Goal: Use online tool/utility: Utilize a website feature to perform a specific function

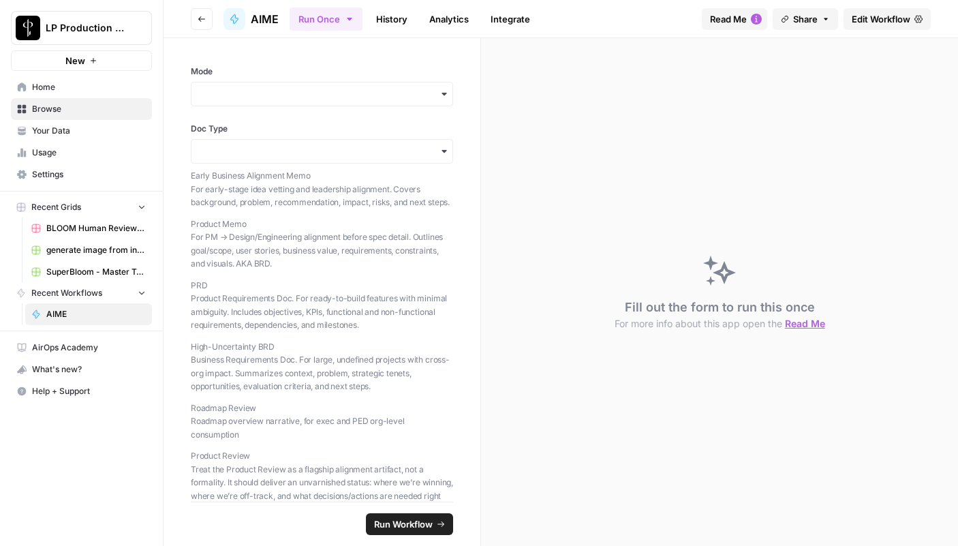
click at [298, 102] on div "button" at bounding box center [322, 94] width 262 height 25
click at [271, 159] on div "Feedback" at bounding box center [321, 157] width 261 height 26
click at [290, 157] on input "Doc Type" at bounding box center [322, 151] width 245 height 14
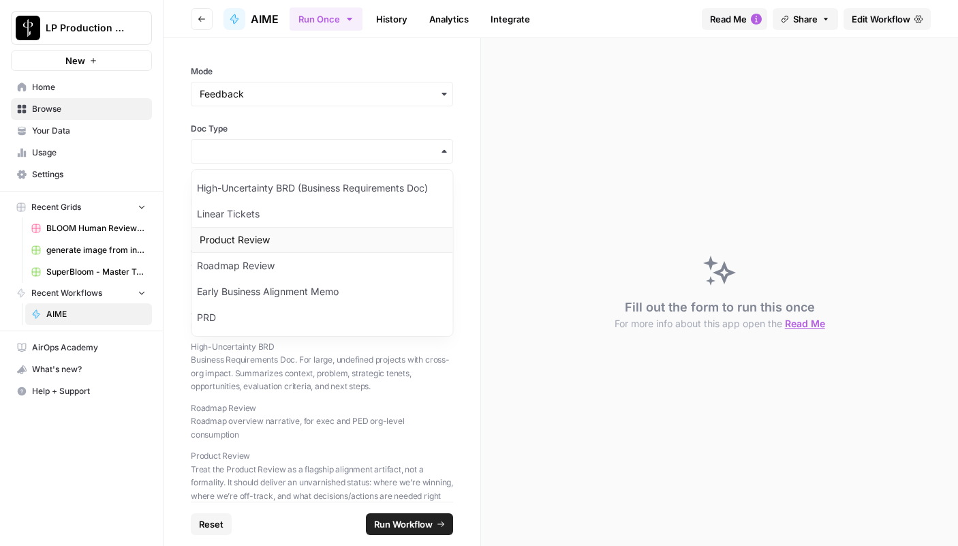
click at [275, 237] on div "Product Review" at bounding box center [321, 240] width 261 height 26
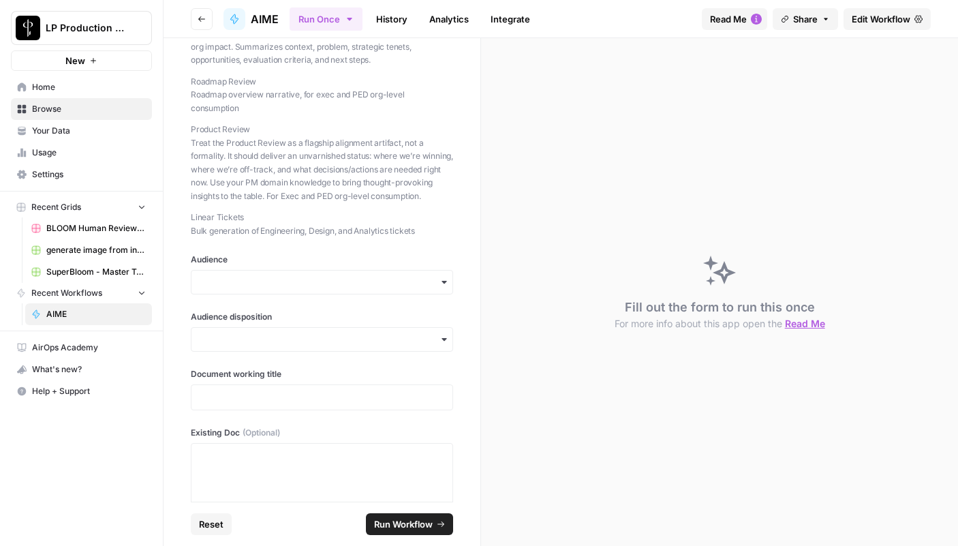
scroll to position [328, 0]
click at [276, 270] on div "button" at bounding box center [322, 280] width 262 height 25
click at [244, 400] on div "Product" at bounding box center [321, 395] width 261 height 26
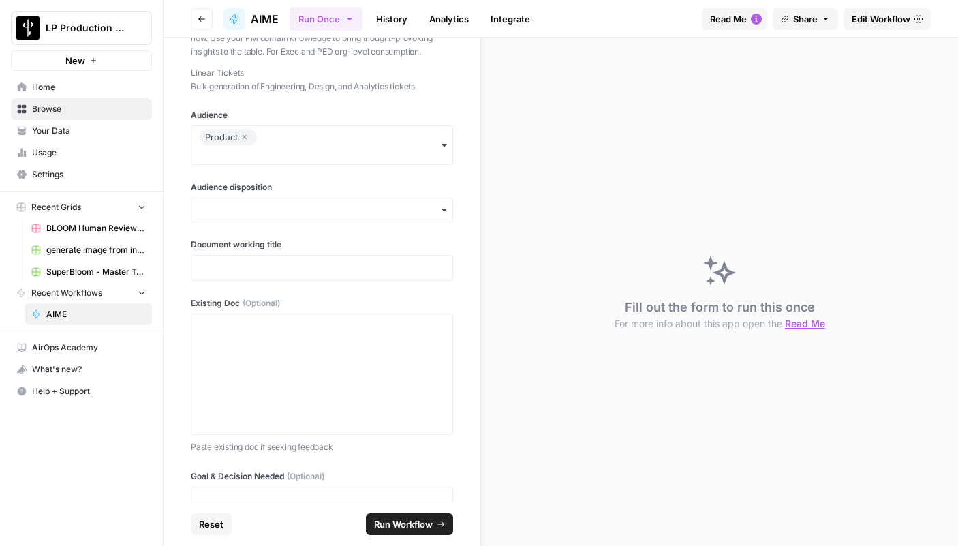
scroll to position [486, 0]
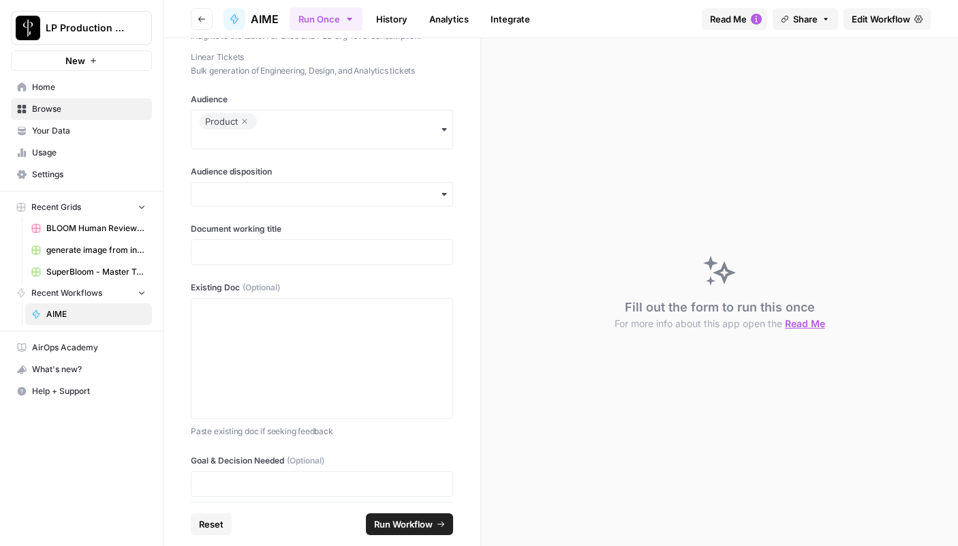
click at [246, 119] on icon "button" at bounding box center [245, 121] width 5 height 5
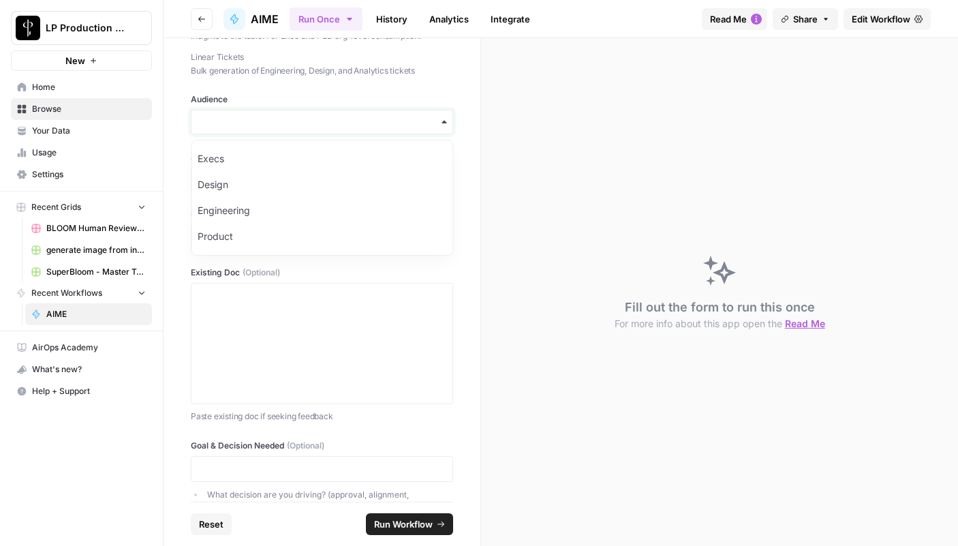
click at [246, 121] on input "Audience" at bounding box center [322, 122] width 245 height 14
click at [245, 106] on div "Audience" at bounding box center [322, 113] width 262 height 41
click at [245, 120] on input "Audience" at bounding box center [322, 122] width 245 height 14
click at [245, 158] on div "Execs" at bounding box center [322, 159] width 261 height 26
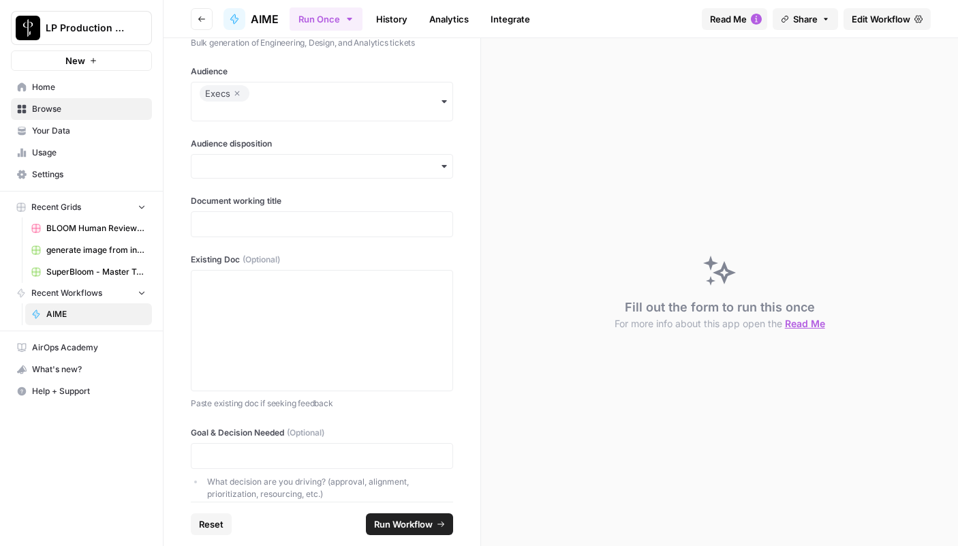
scroll to position [512, 0]
click at [238, 95] on icon "button" at bounding box center [237, 95] width 8 height 16
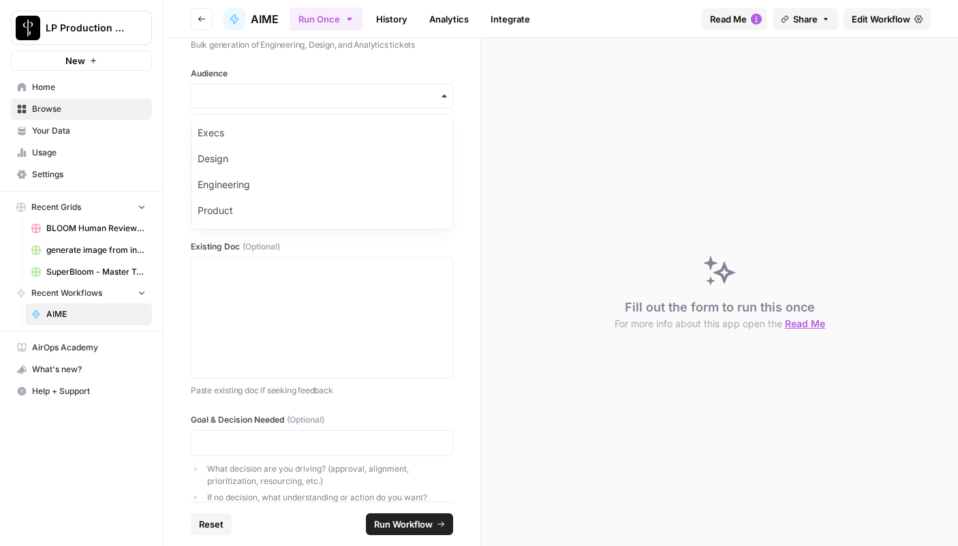
click at [238, 109] on div "Mode Doc Type Early Business Alignment Memo For early-stage idea vetting and le…" at bounding box center [322, 269] width 317 height 463
click at [238, 99] on input "Audience" at bounding box center [322, 96] width 245 height 14
click at [238, 204] on div "Product" at bounding box center [322, 211] width 261 height 26
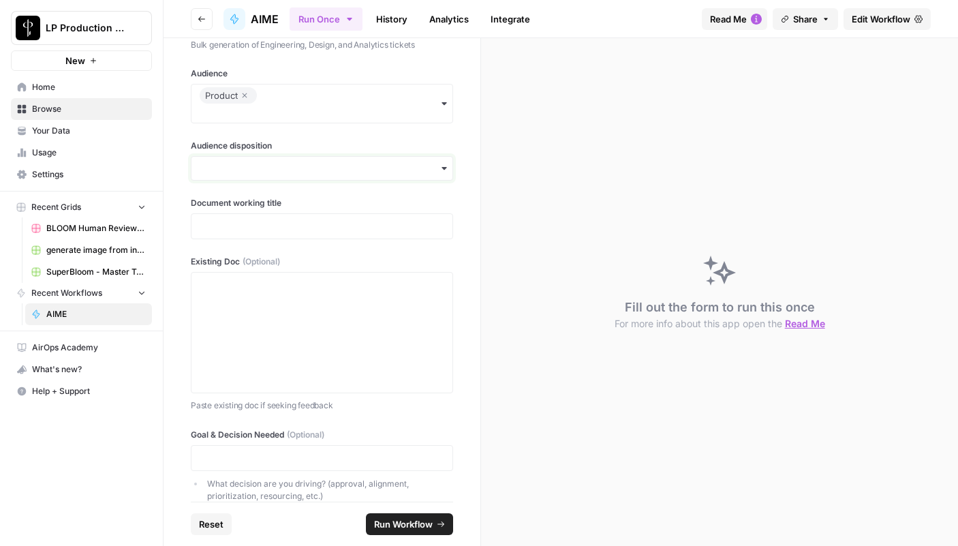
click at [255, 171] on input "Audience disposition" at bounding box center [322, 168] width 245 height 14
click at [240, 234] on div "Neutral" at bounding box center [321, 231] width 261 height 26
click at [240, 234] on div at bounding box center [322, 226] width 262 height 26
click at [306, 278] on p at bounding box center [322, 285] width 245 height 14
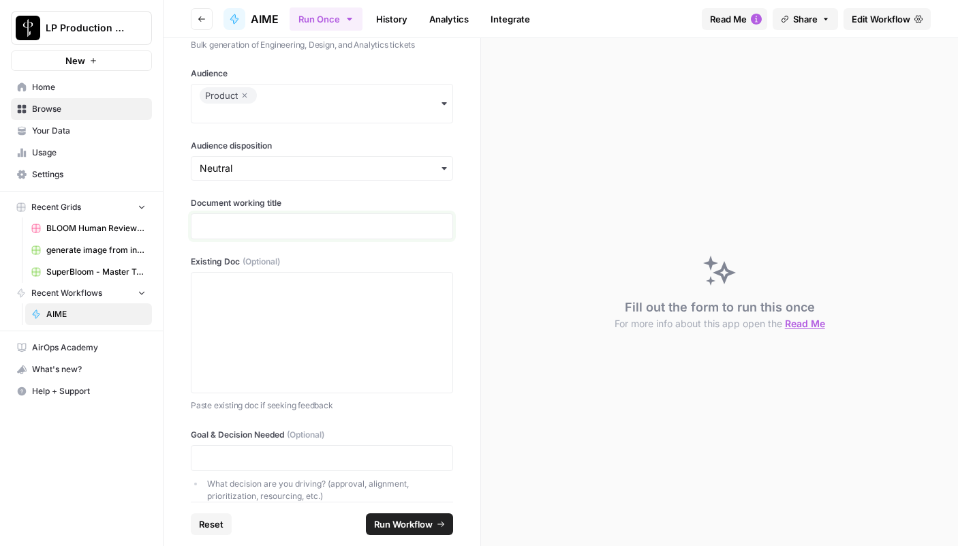
click at [294, 231] on p at bounding box center [322, 226] width 245 height 14
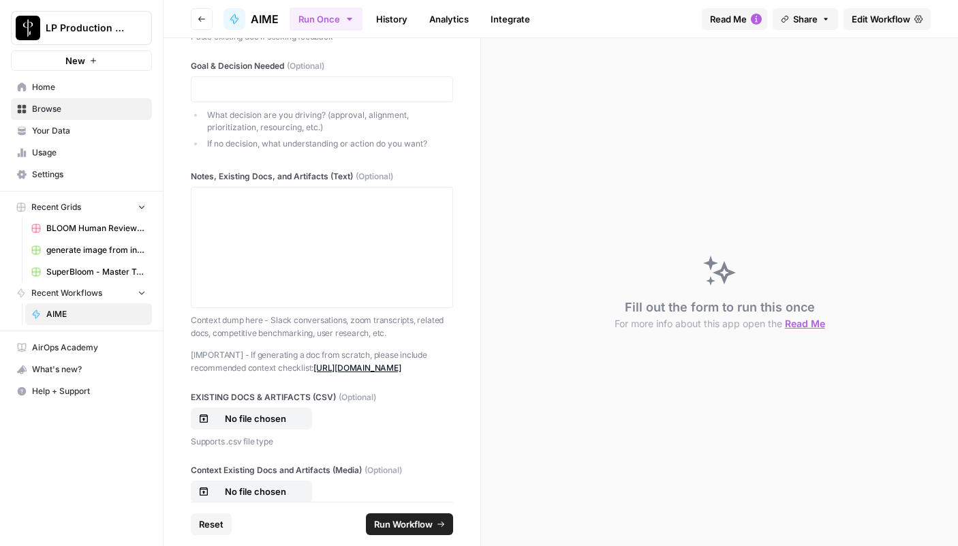
scroll to position [884, 0]
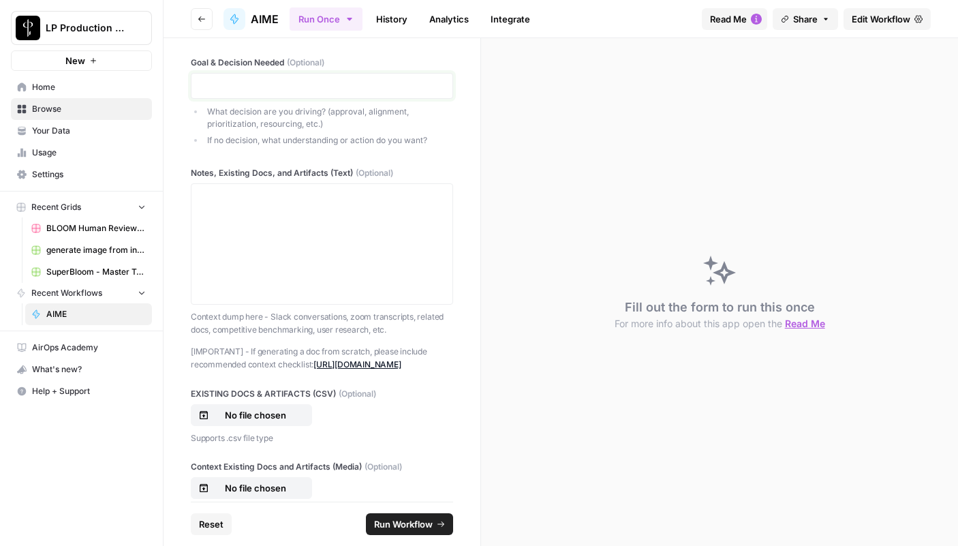
click at [319, 90] on p at bounding box center [322, 86] width 245 height 14
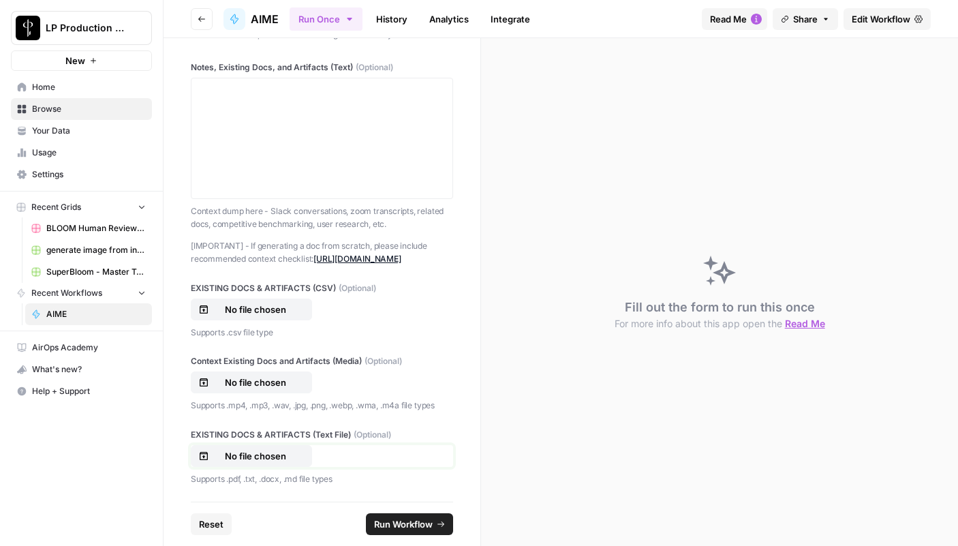
click at [245, 458] on p "No file chosen" at bounding box center [255, 456] width 87 height 14
click at [416, 537] on footer "Reset Run Workflow" at bounding box center [322, 523] width 262 height 44
click at [416, 526] on span "Run Workflow" at bounding box center [403, 524] width 59 height 14
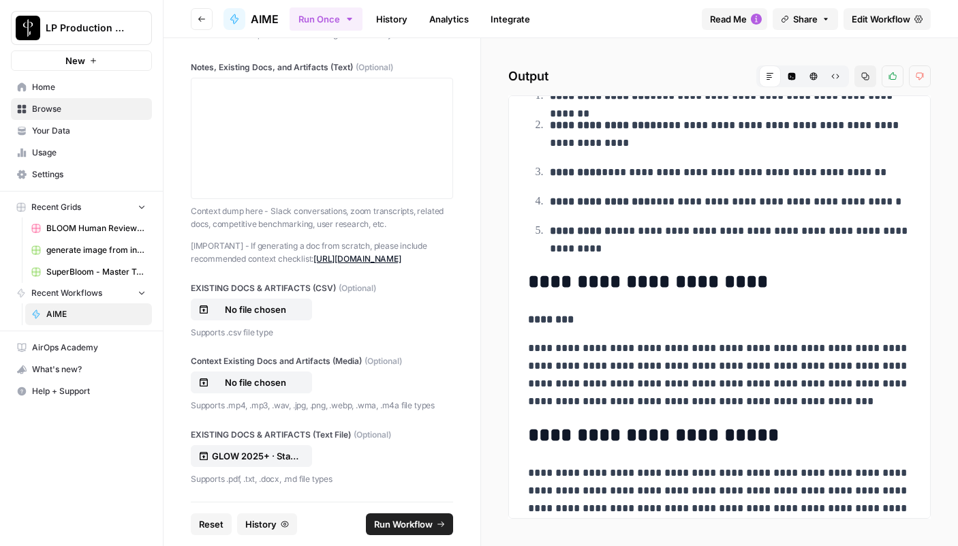
scroll to position [1469, 0]
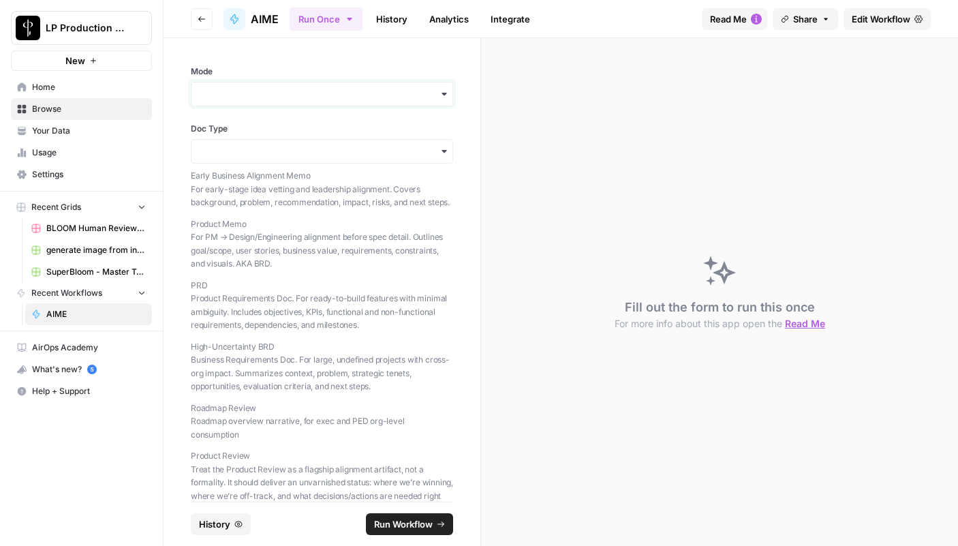
click at [276, 93] on input "Mode" at bounding box center [322, 94] width 245 height 14
click at [258, 153] on div "Feedback" at bounding box center [321, 157] width 261 height 26
click at [287, 146] on input "Doc Type" at bounding box center [322, 151] width 245 height 14
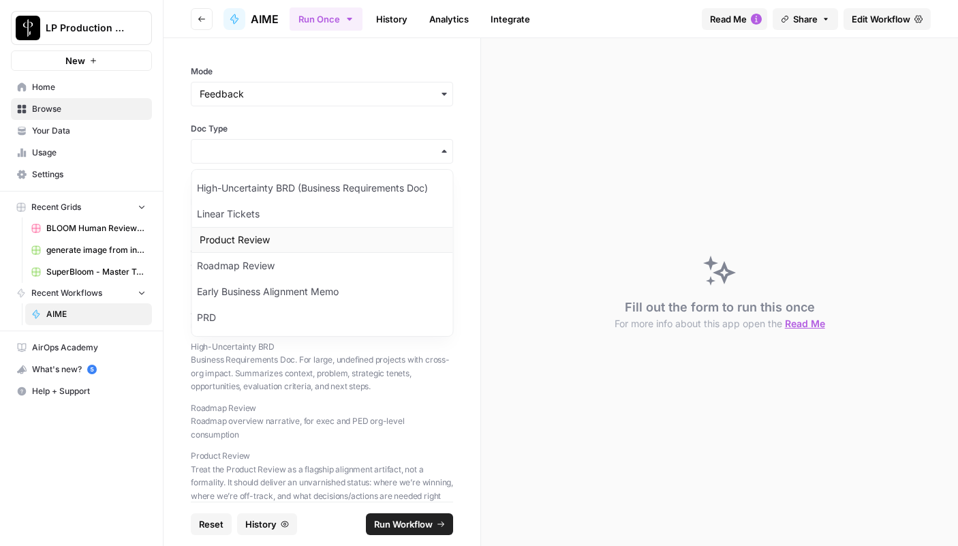
click at [249, 232] on div "Product Review" at bounding box center [321, 240] width 261 height 26
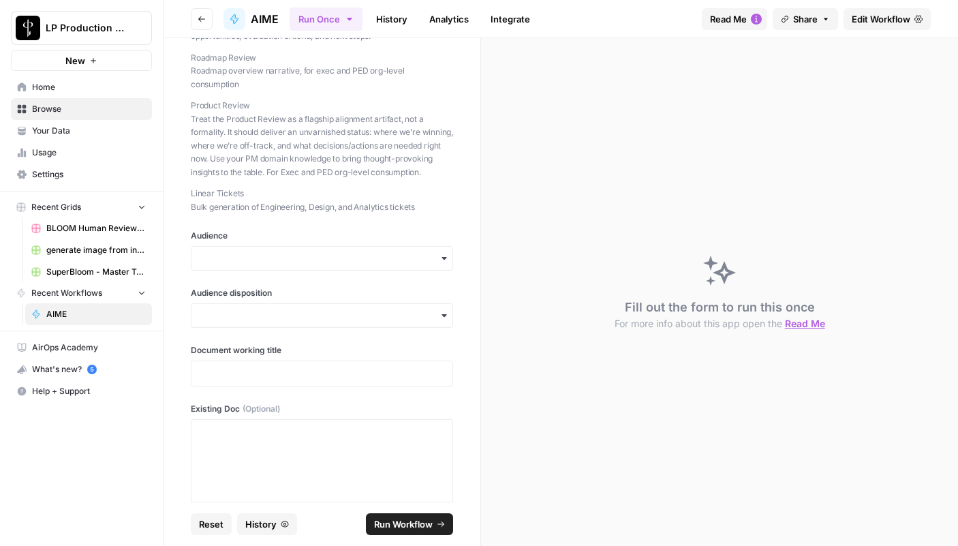
scroll to position [356, 0]
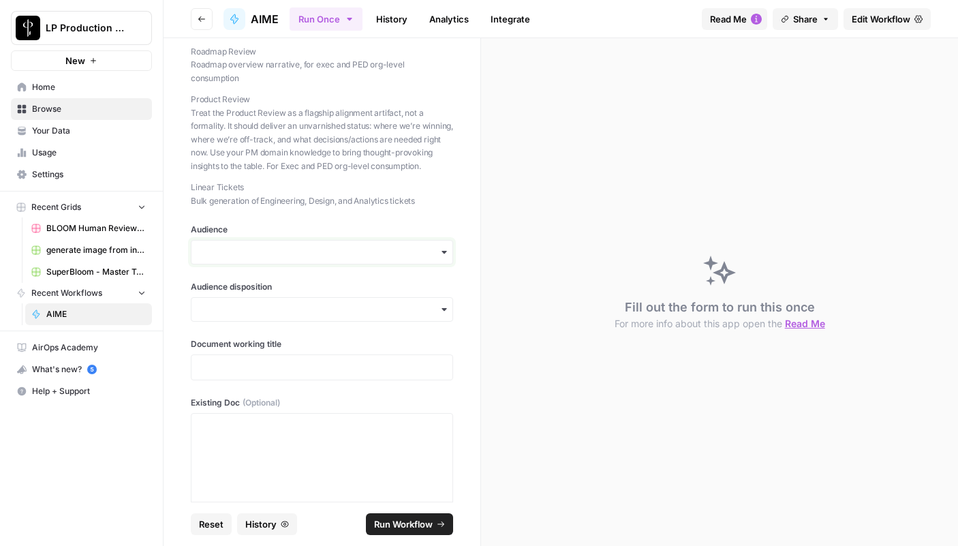
click at [247, 255] on input "Audience" at bounding box center [322, 252] width 245 height 14
click at [236, 363] on div "Product" at bounding box center [321, 367] width 261 height 26
click at [270, 330] on input "Audience disposition" at bounding box center [322, 324] width 245 height 14
click at [251, 360] on div "Favorable" at bounding box center [321, 361] width 261 height 26
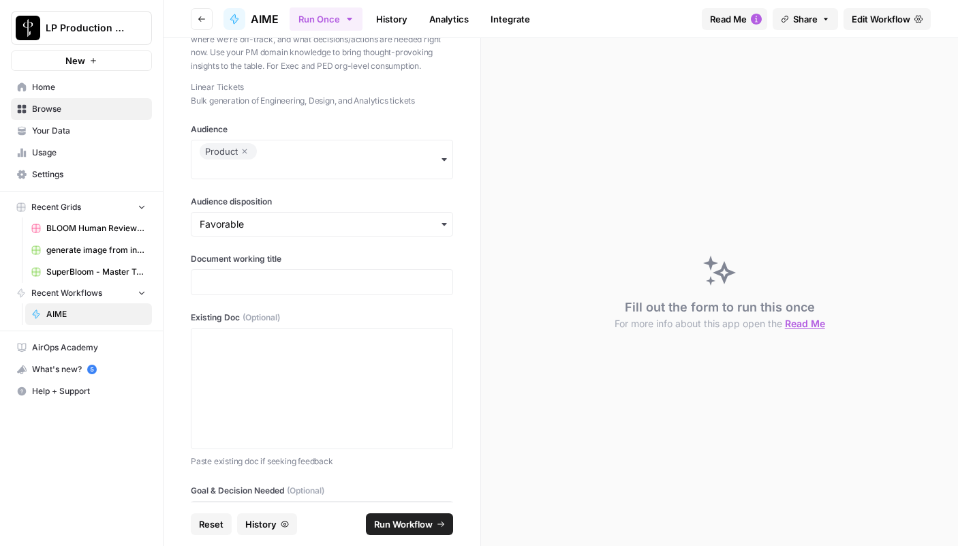
scroll to position [454, 0]
click at [314, 283] on p at bounding box center [322, 284] width 245 height 14
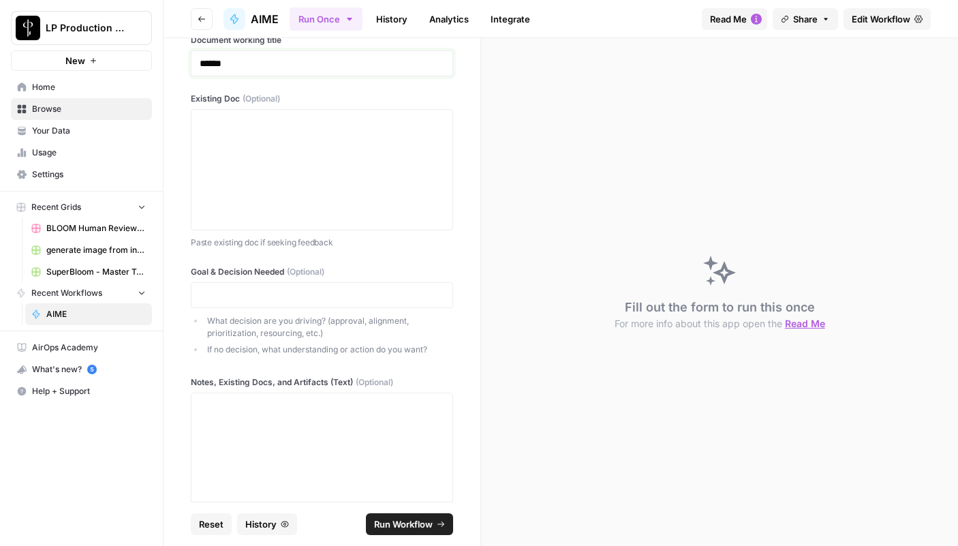
scroll to position [1003, 0]
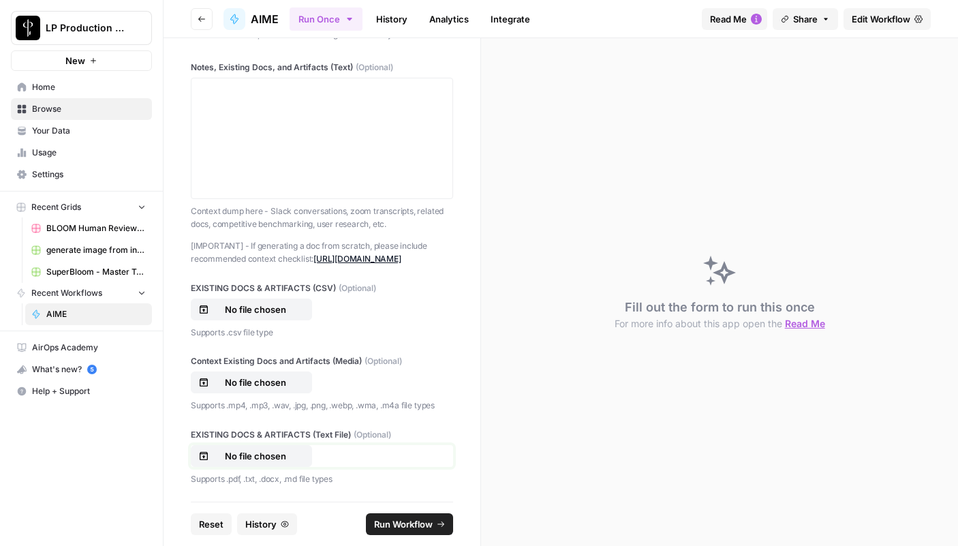
click at [259, 456] on p "No file chosen" at bounding box center [255, 456] width 87 height 14
click at [429, 521] on span "Run Workflow" at bounding box center [403, 524] width 59 height 14
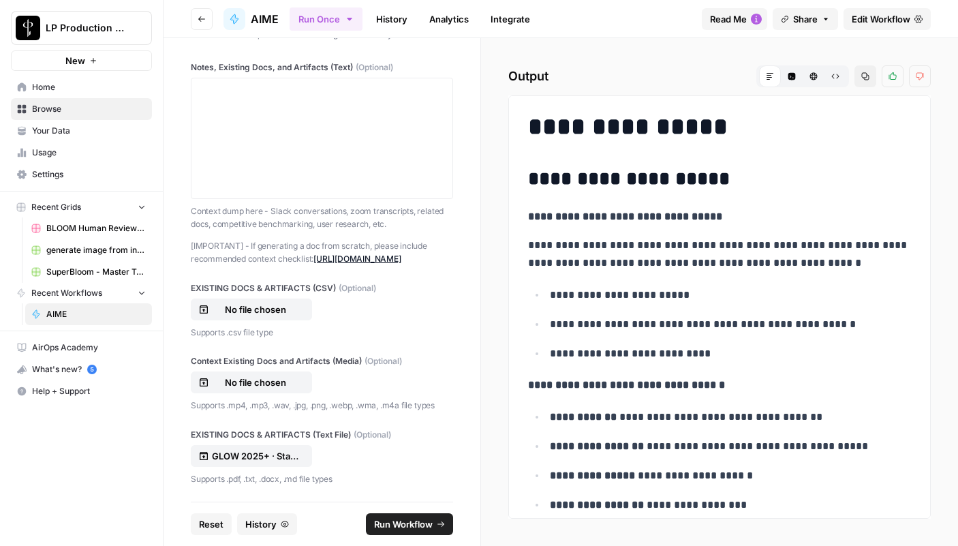
click at [367, 335] on p "Supports .csv file type" at bounding box center [322, 333] width 262 height 14
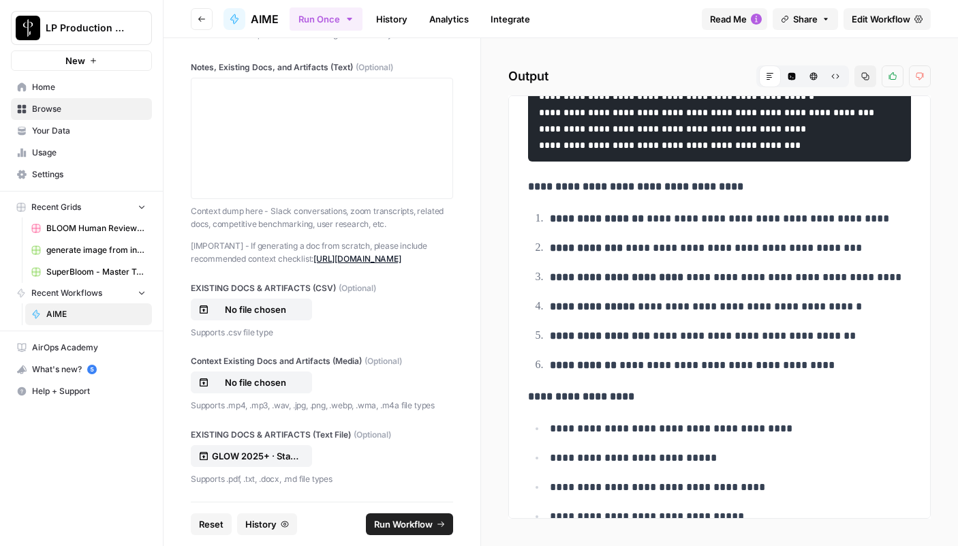
scroll to position [904, 0]
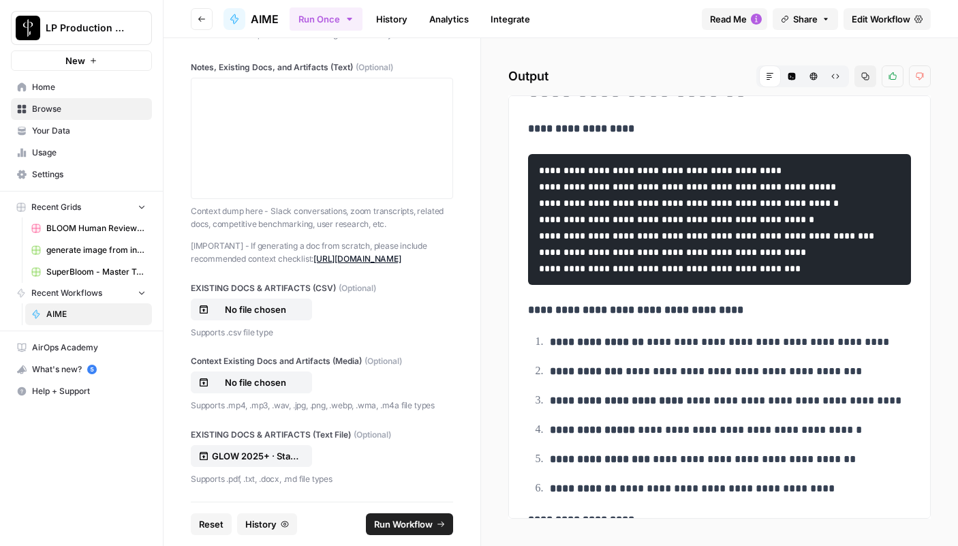
click at [430, 522] on span "Run Workflow" at bounding box center [403, 524] width 59 height 14
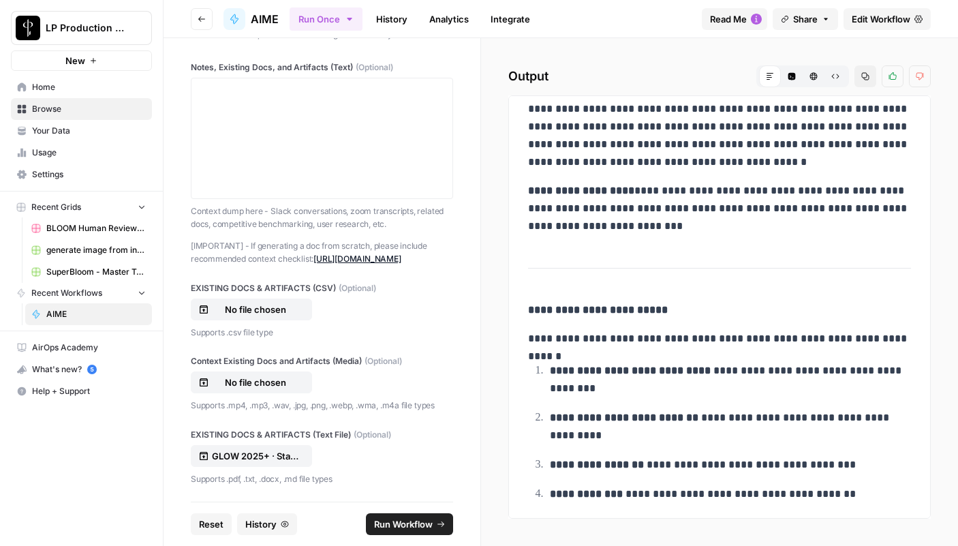
scroll to position [1236, 0]
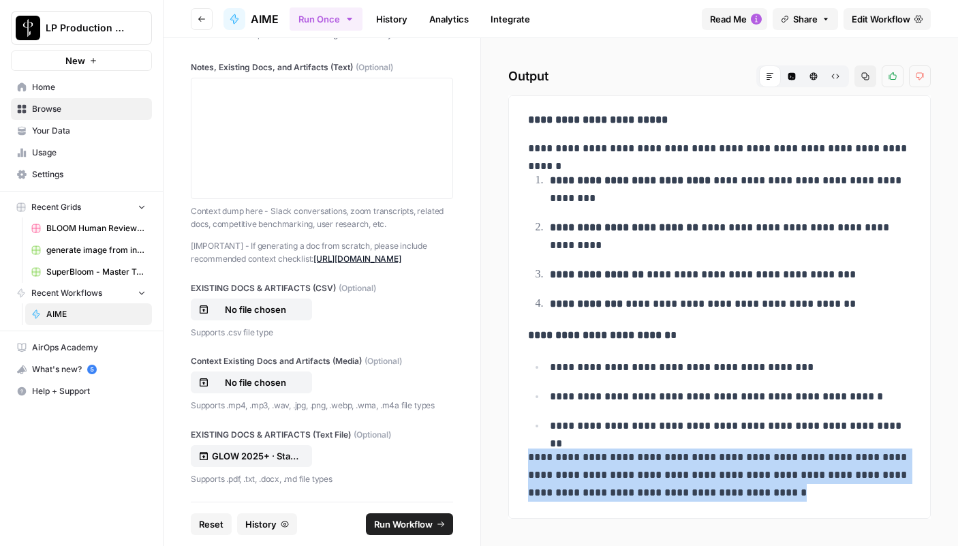
drag, startPoint x: 781, startPoint y: 489, endPoint x: 519, endPoint y: 452, distance: 264.2
click at [519, 452] on div "**********" at bounding box center [719, 306] width 422 height 423
copy p "**********"
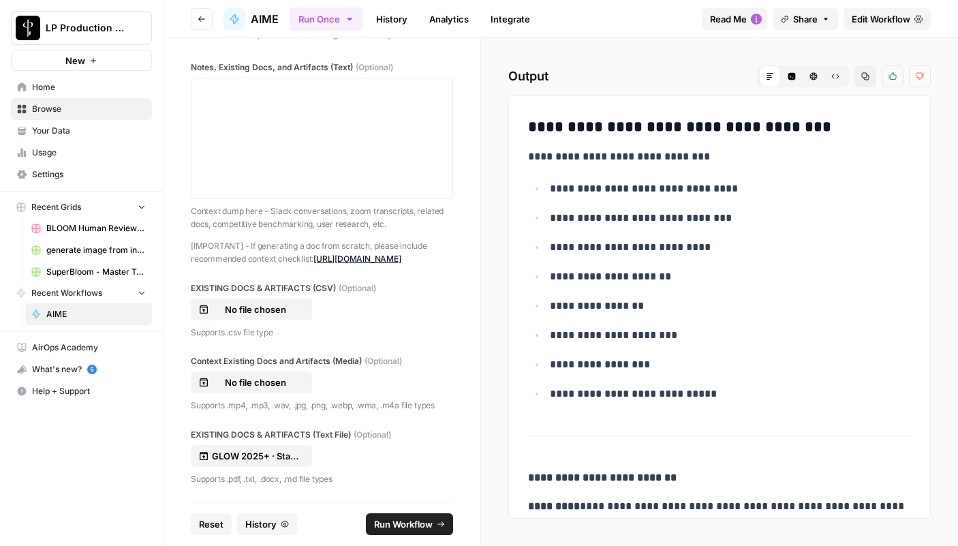
scroll to position [630, 0]
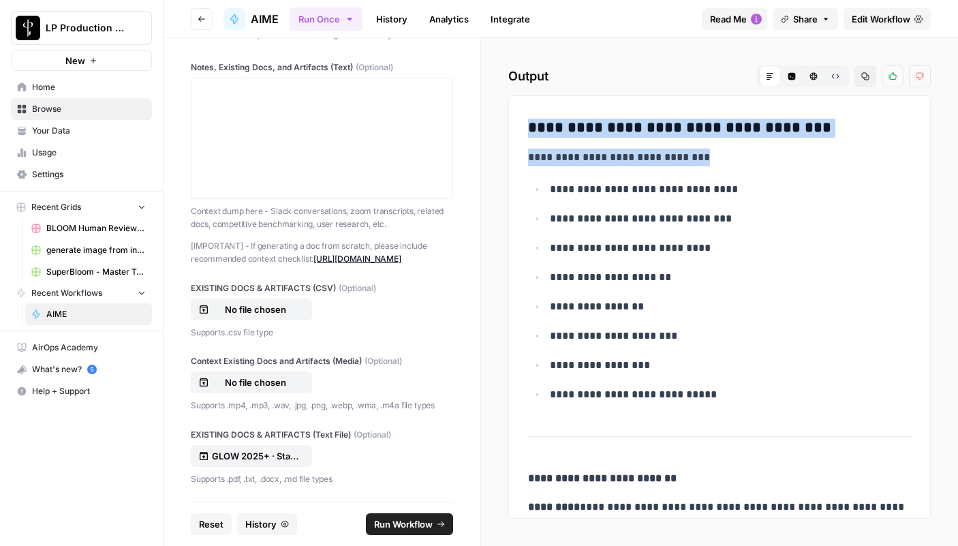
drag, startPoint x: 548, startPoint y: 140, endPoint x: 770, endPoint y: 405, distance: 345.3
click at [770, 405] on div "**********" at bounding box center [719, 295] width 399 height 1636
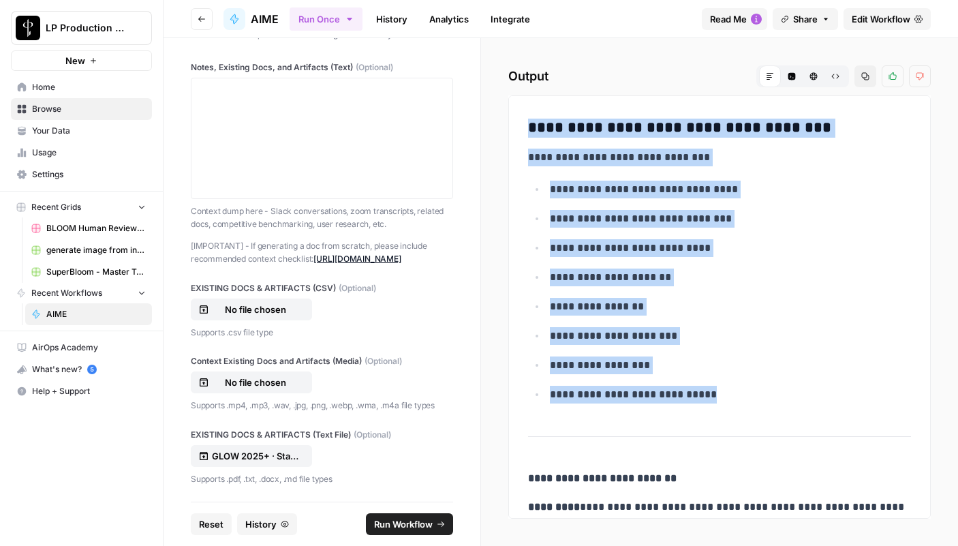
copy div "**********"
